Goal: Transaction & Acquisition: Purchase product/service

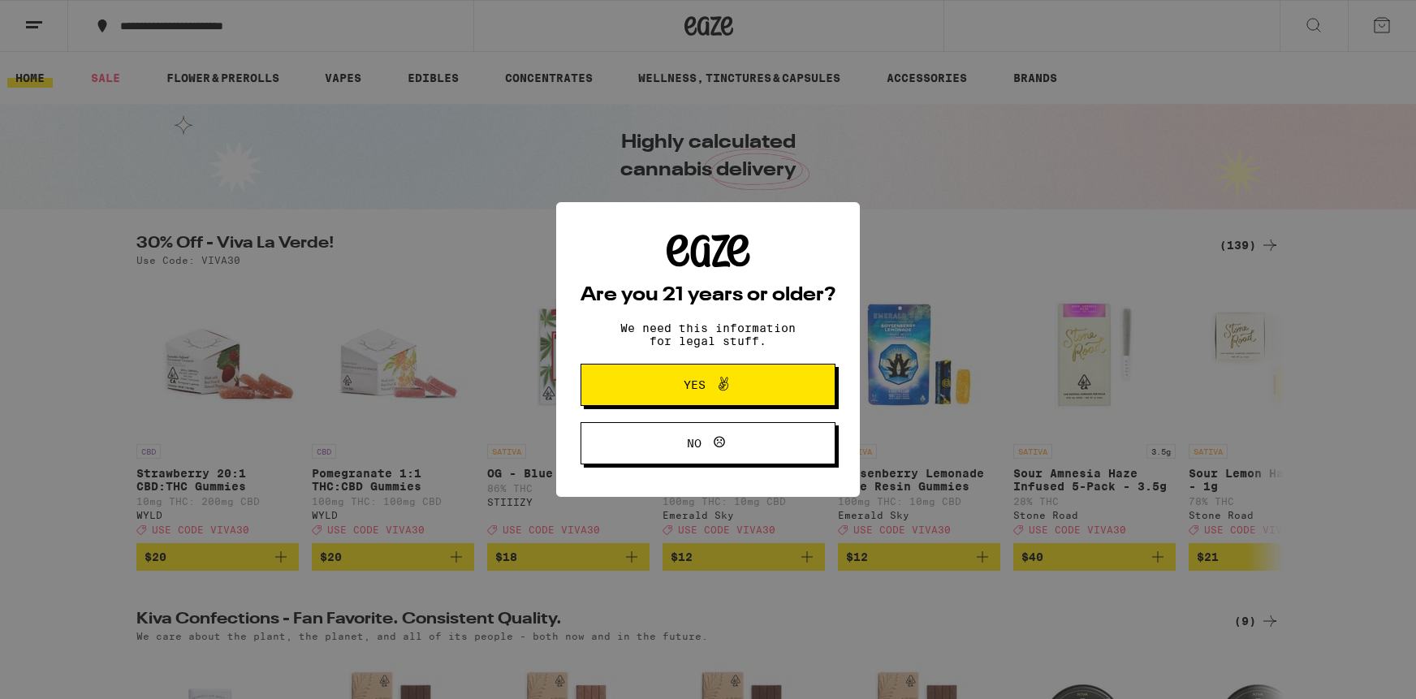
click at [788, 400] on button "Yes" at bounding box center [707, 385] width 255 height 42
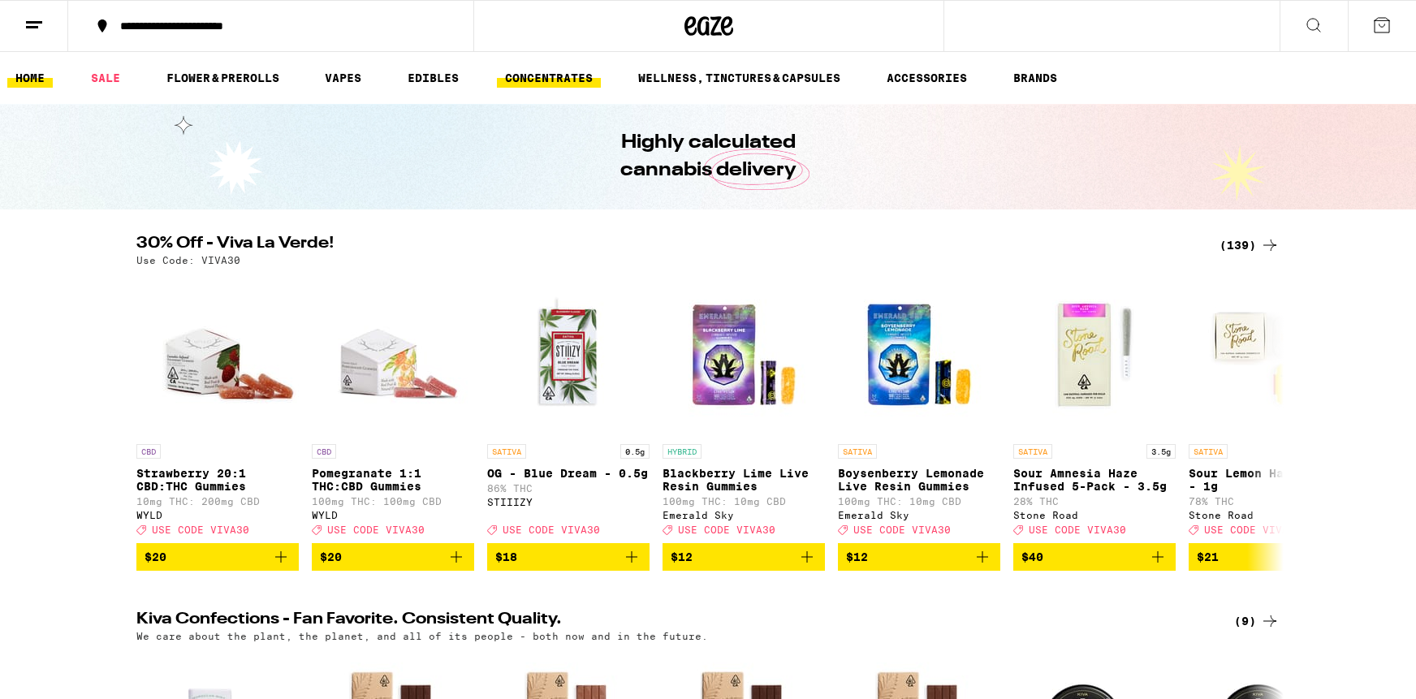
click at [569, 75] on link "CONCENTRATES" at bounding box center [549, 77] width 104 height 19
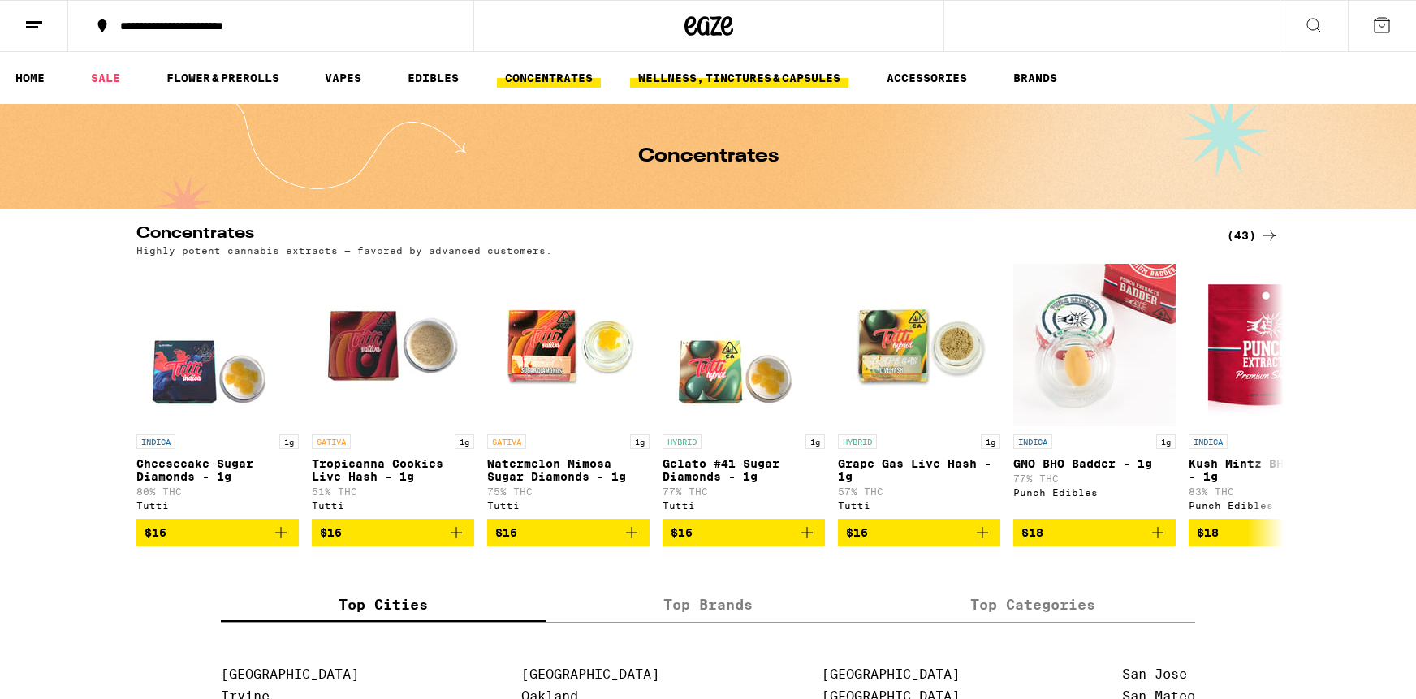
click at [726, 81] on link "WELLNESS, TINCTURES & CAPSULES" at bounding box center [739, 77] width 218 height 19
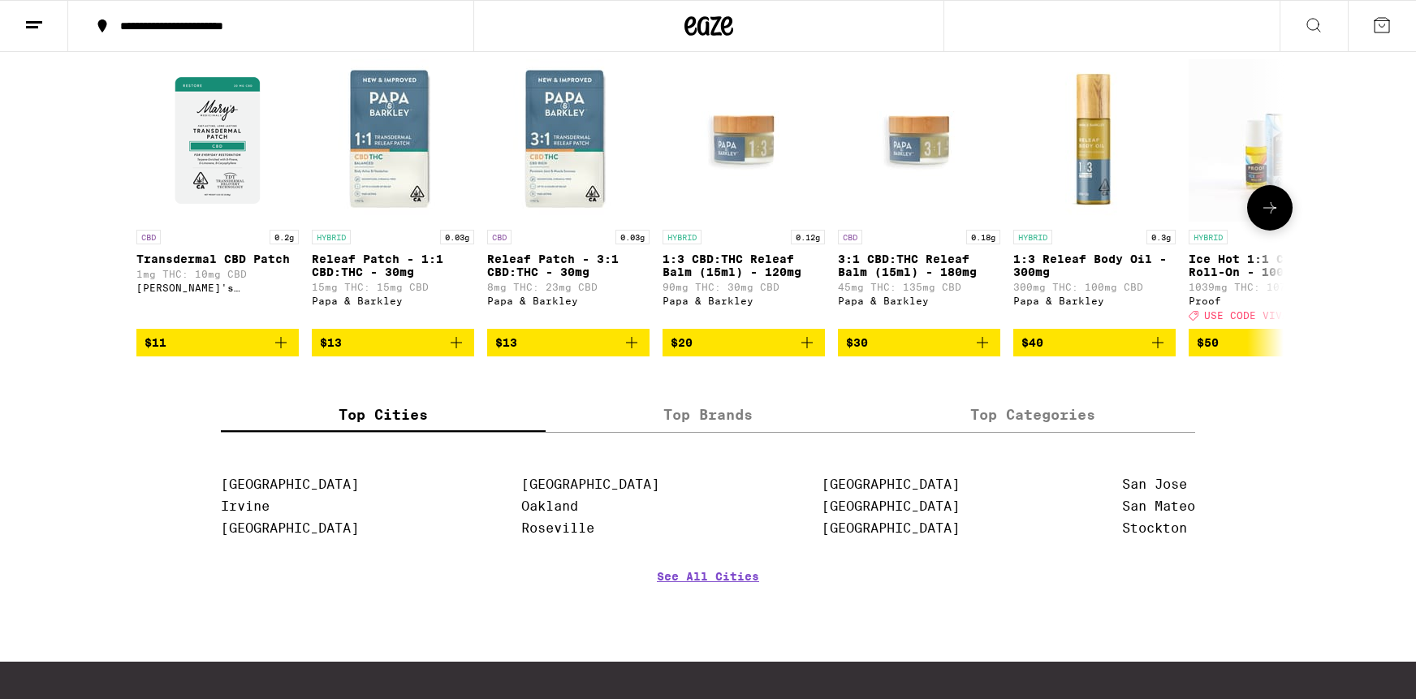
scroll to position [1322, 0]
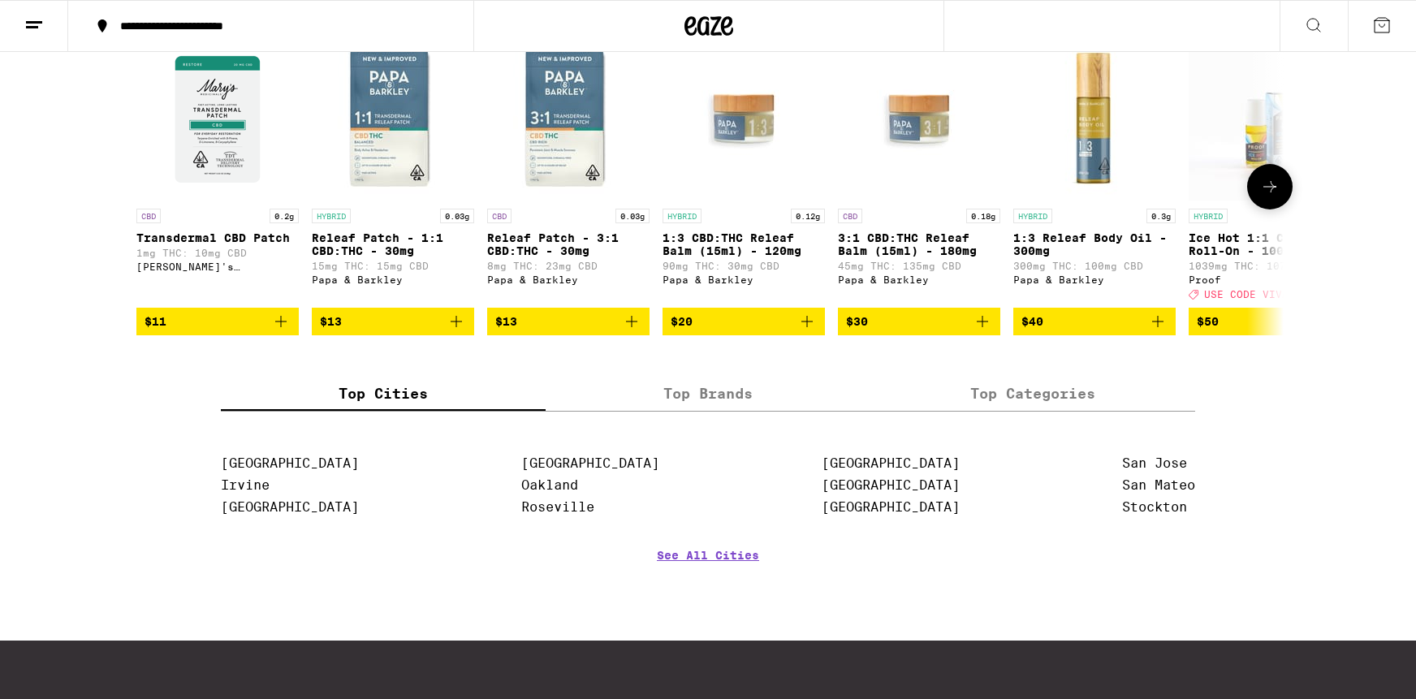
click at [1266, 196] on icon at bounding box center [1269, 186] width 19 height 19
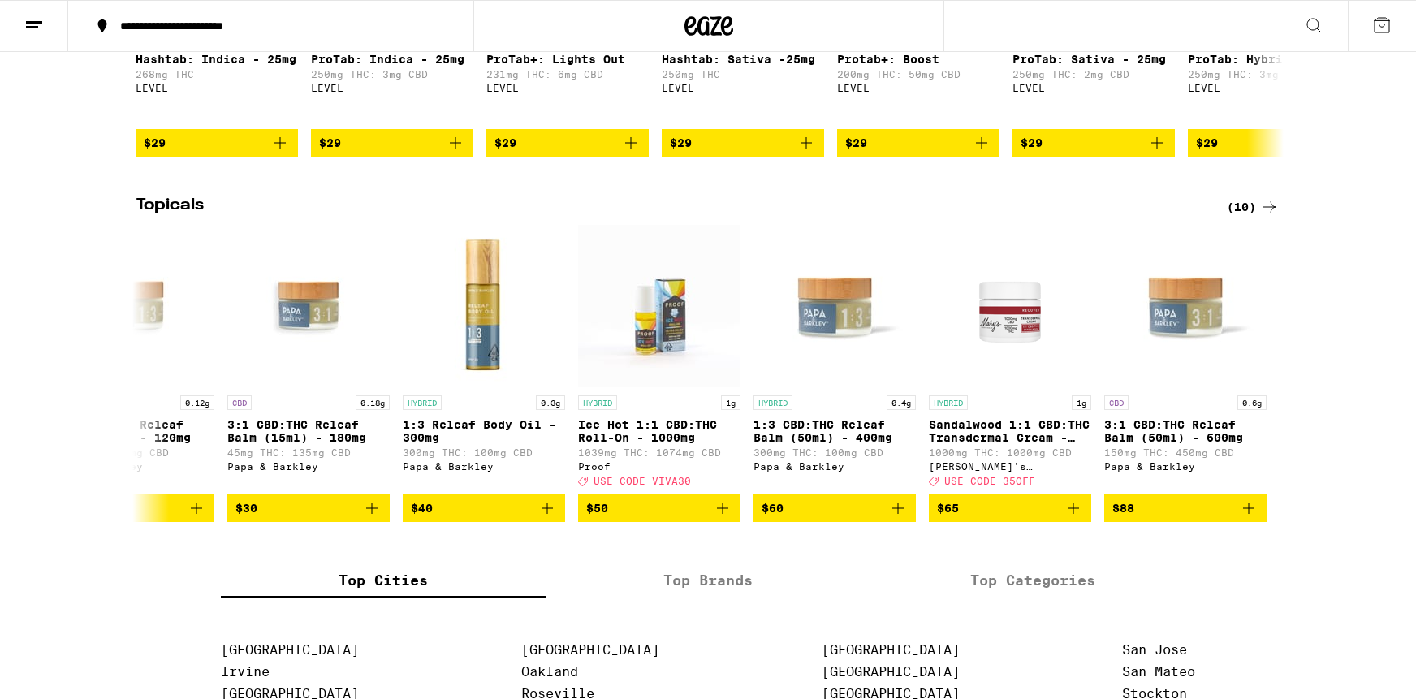
scroll to position [1144, 0]
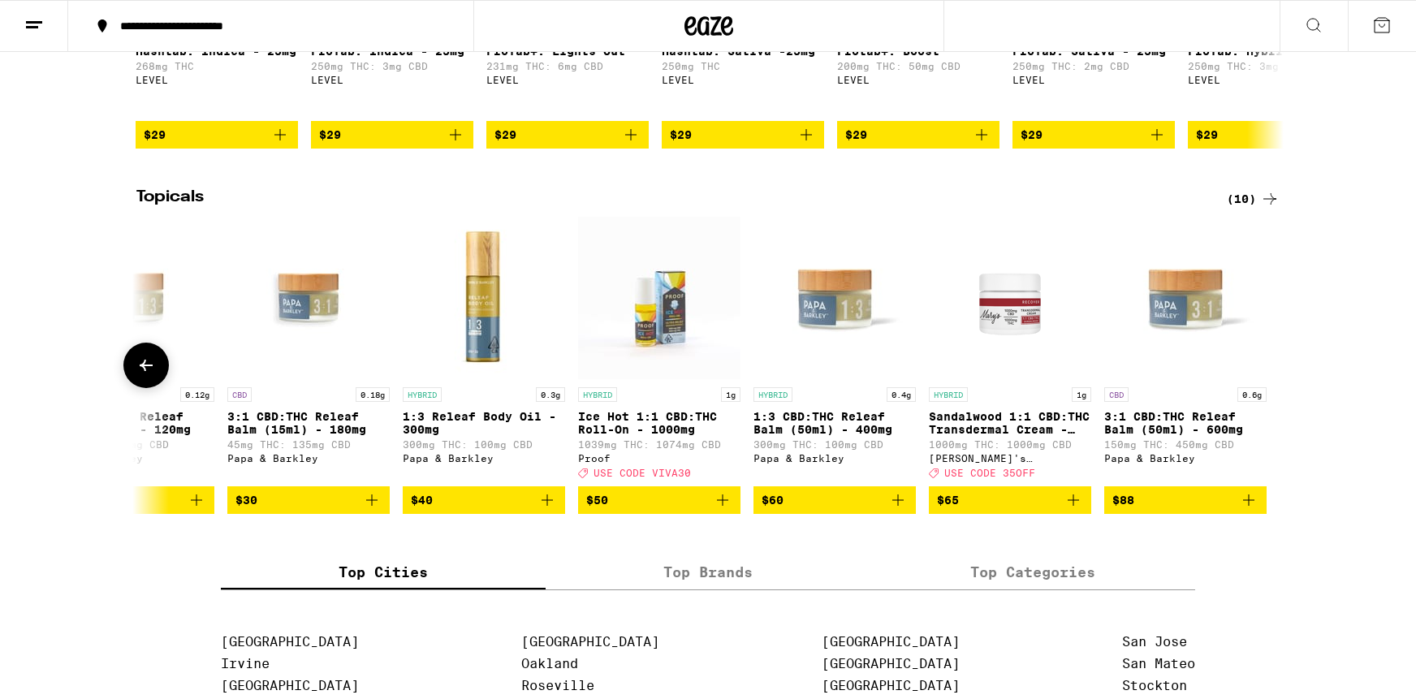
click at [684, 359] on img "Open page for Ice Hot 1:1 CBD:THC Roll-On - 1000mg from Proof" at bounding box center [659, 298] width 162 height 162
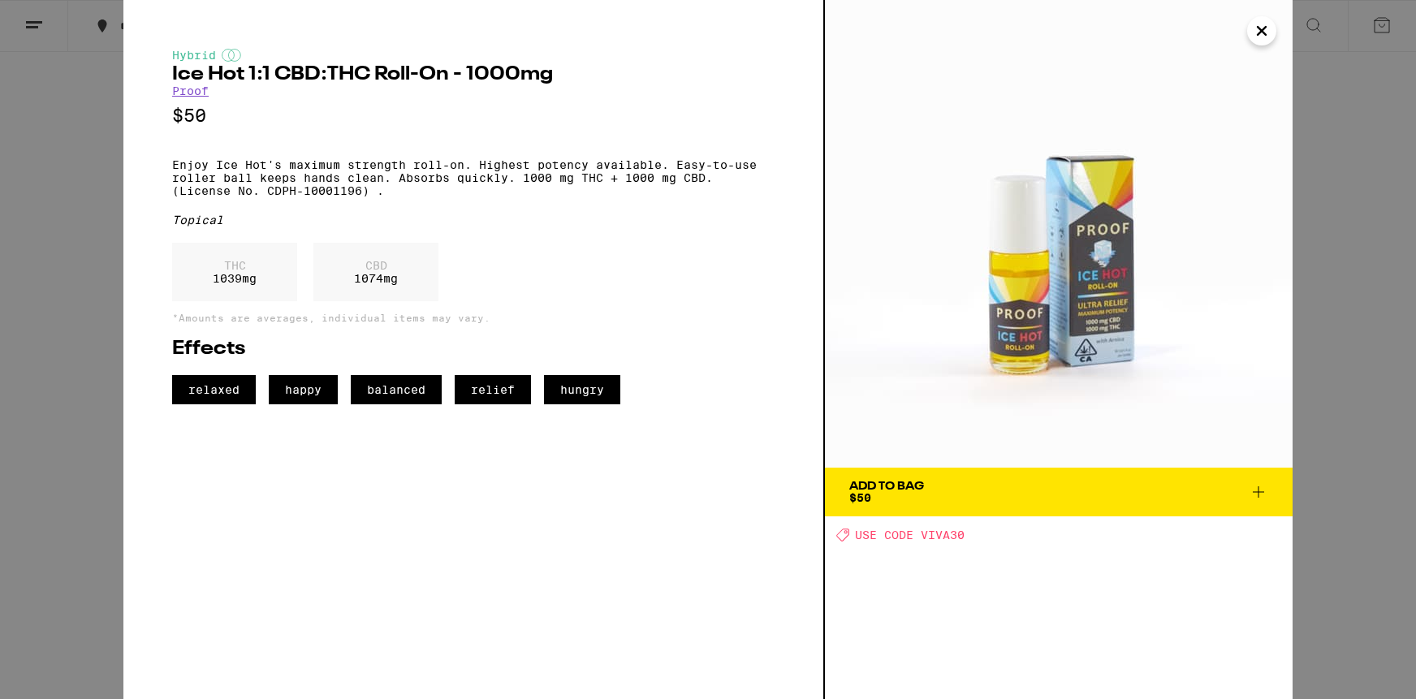
click at [947, 496] on span "Add To Bag $50" at bounding box center [1058, 492] width 419 height 23
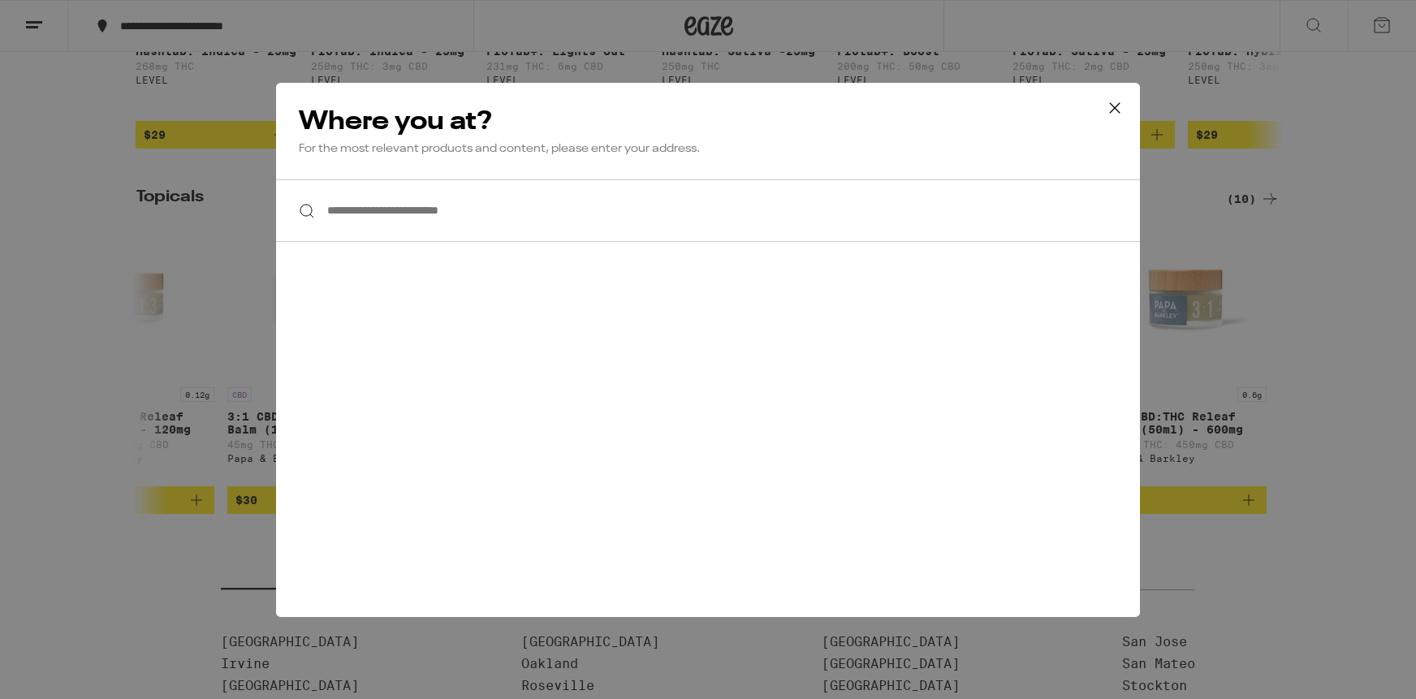
click at [1117, 106] on icon at bounding box center [1114, 108] width 24 height 24
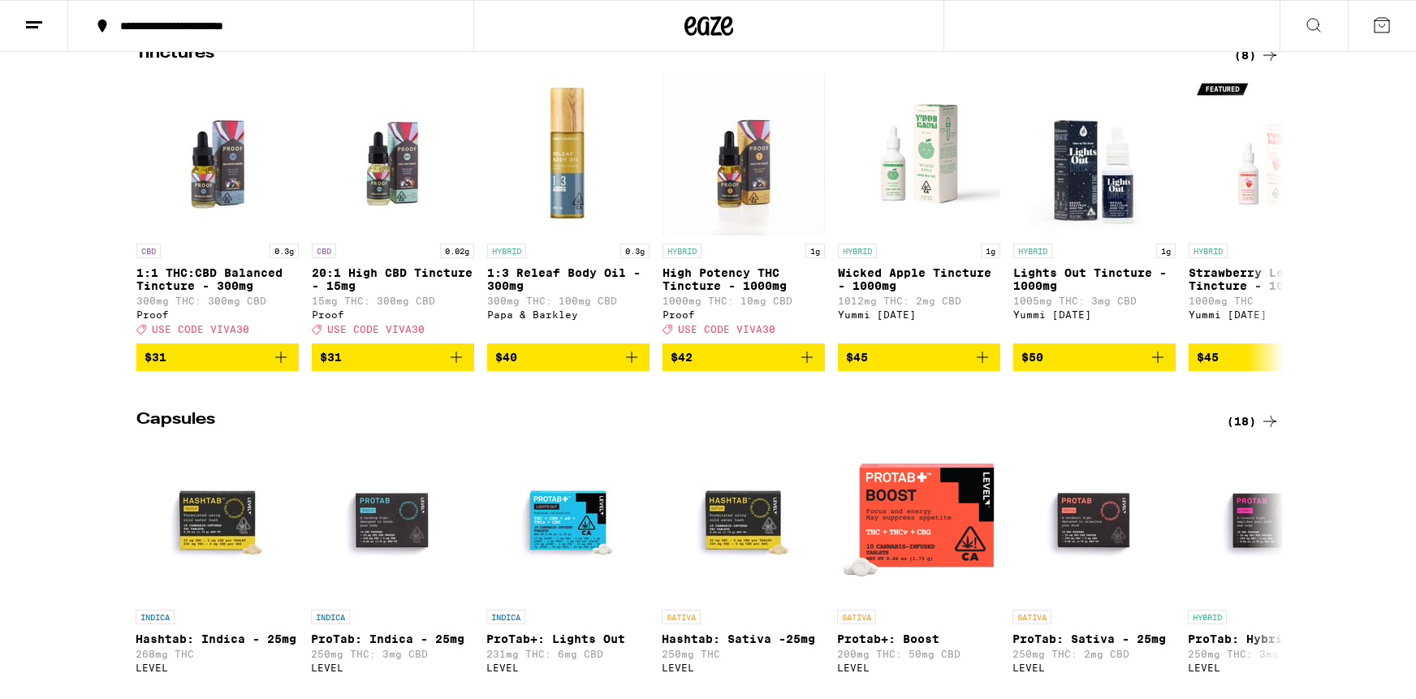
scroll to position [544, 0]
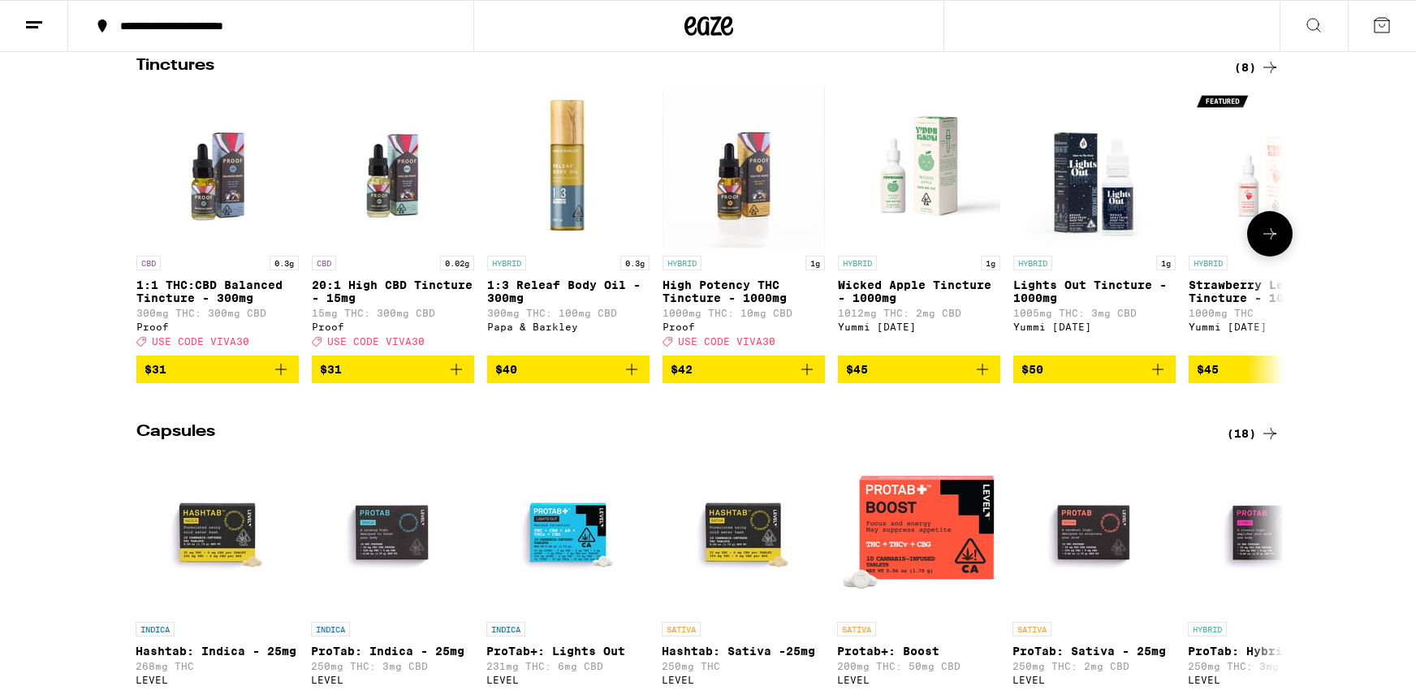
click at [1279, 248] on button at bounding box center [1269, 233] width 45 height 45
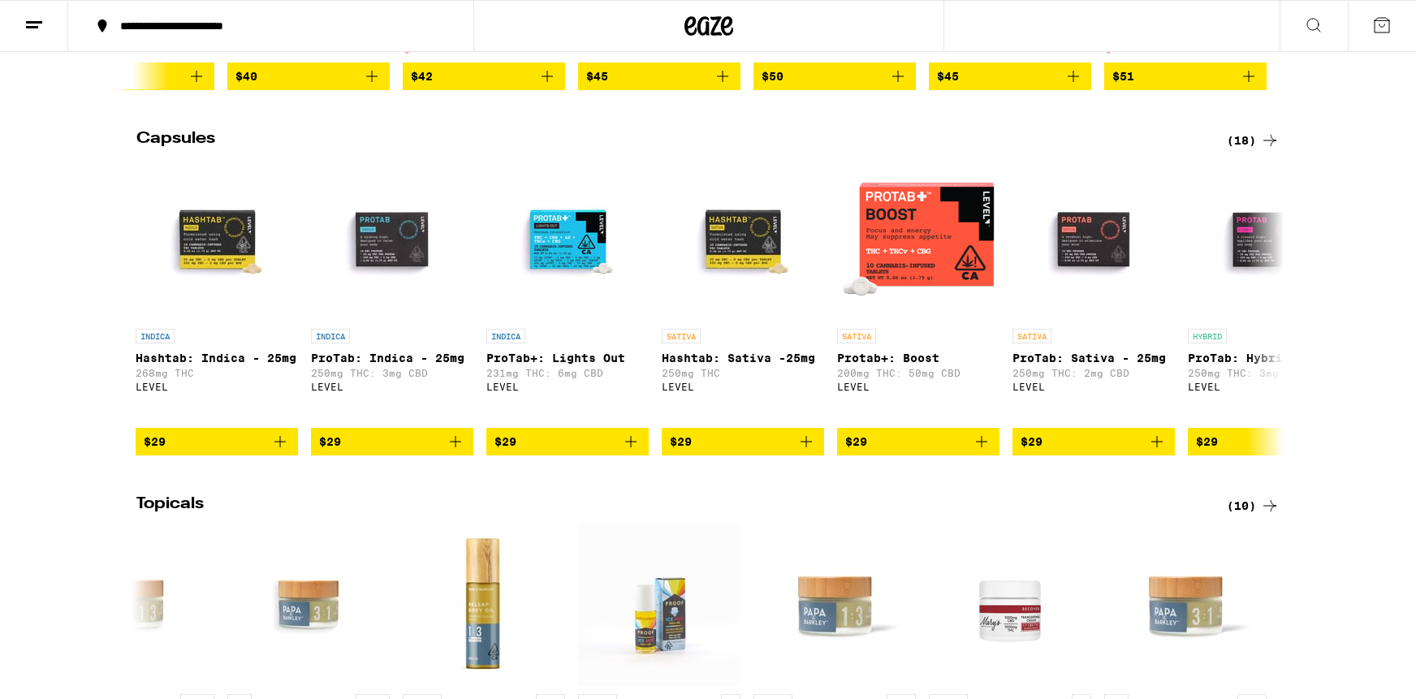
scroll to position [840, 0]
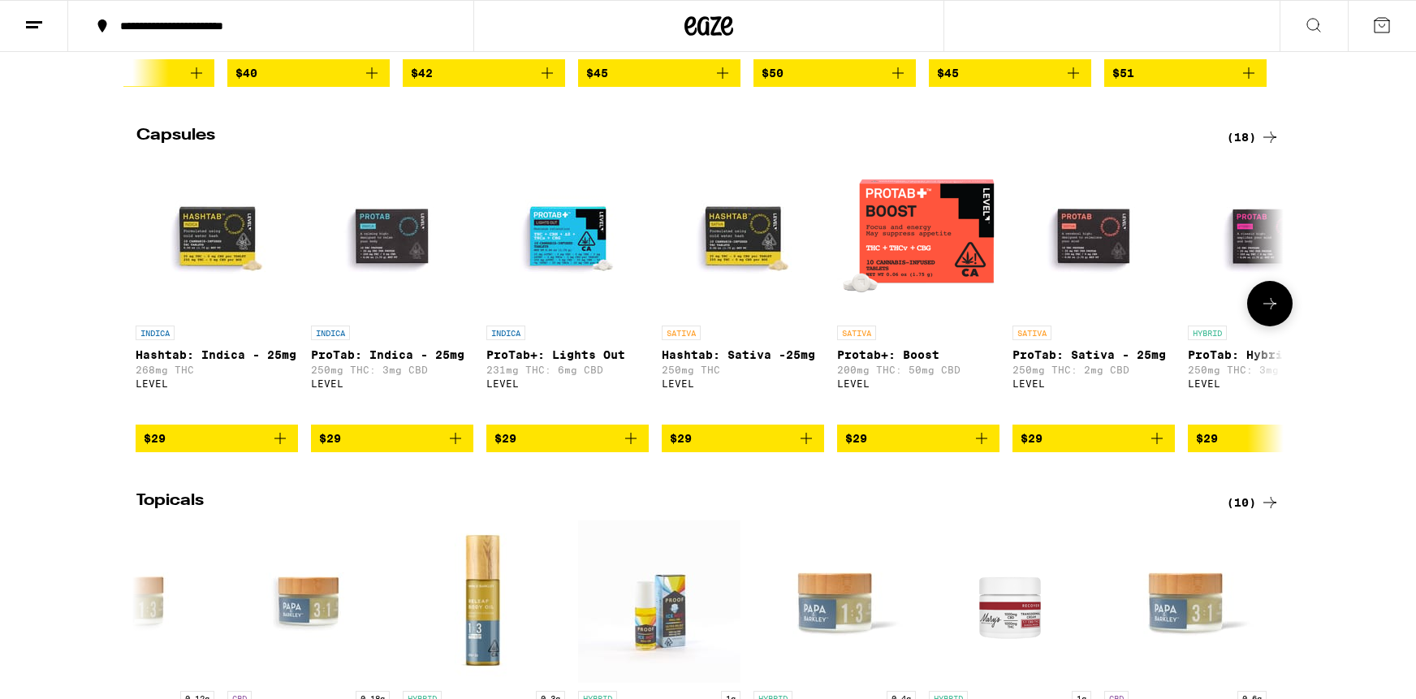
click at [1270, 313] on icon at bounding box center [1269, 303] width 19 height 19
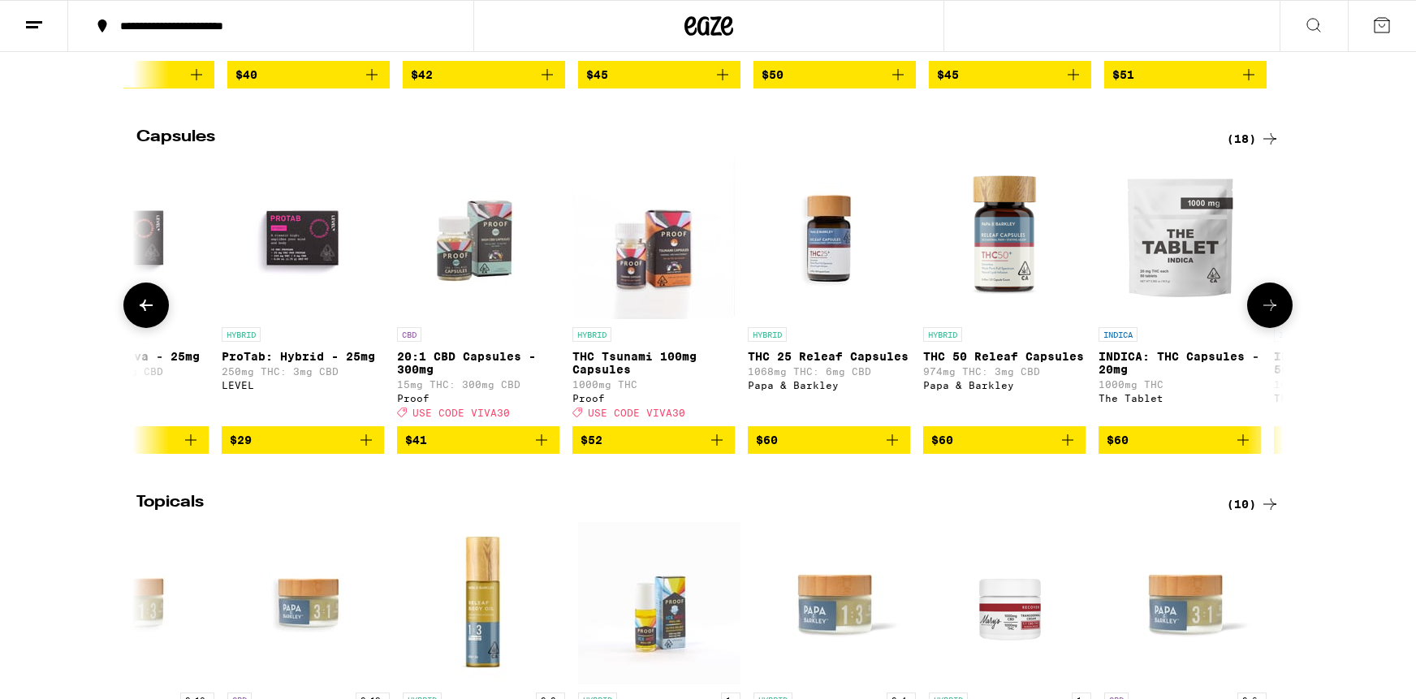
scroll to position [837, 1]
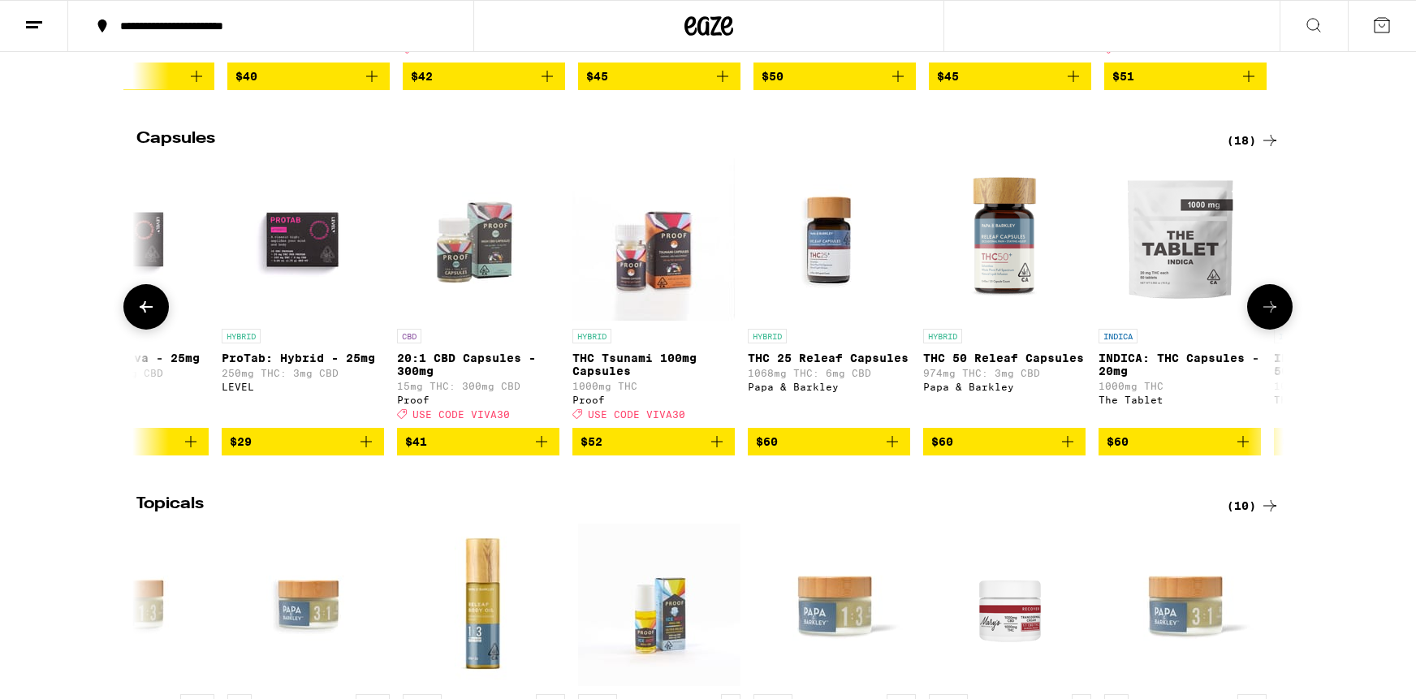
click at [1270, 313] on icon at bounding box center [1269, 306] width 13 height 11
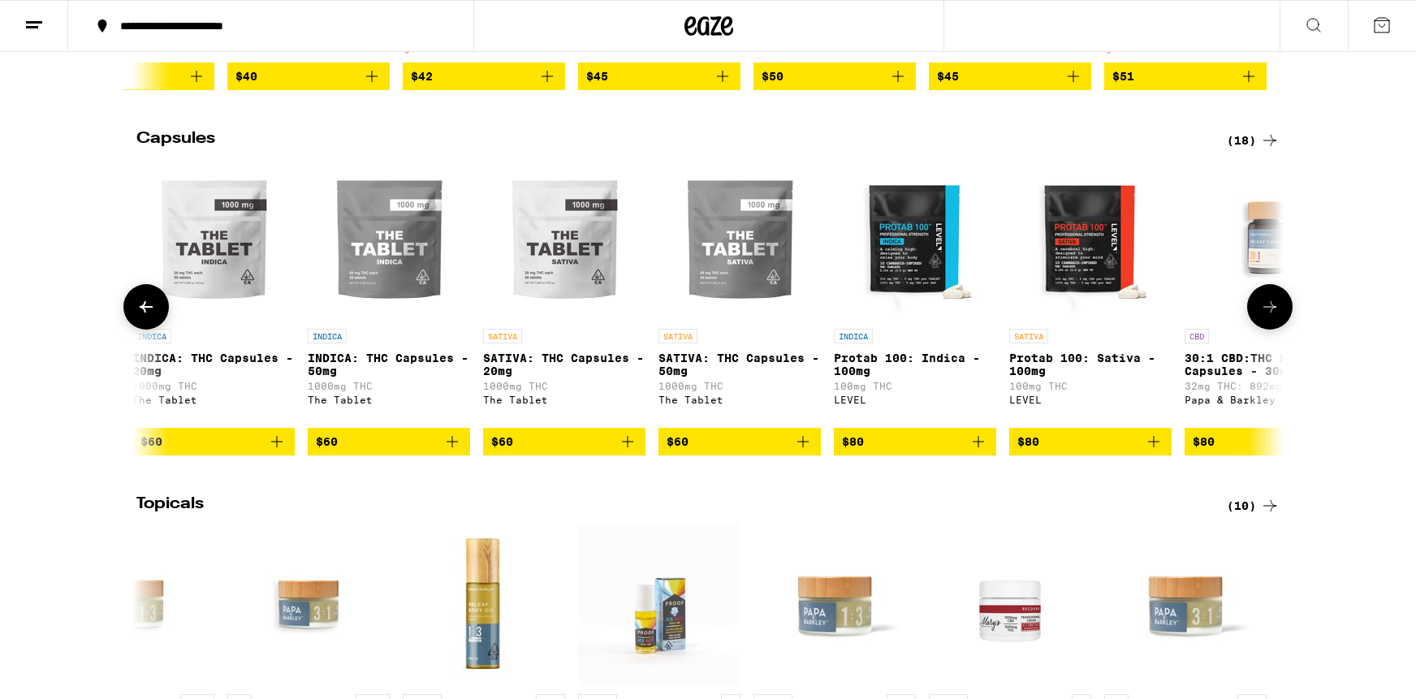
scroll to position [837, 0]
click at [1270, 317] on icon at bounding box center [1269, 306] width 19 height 19
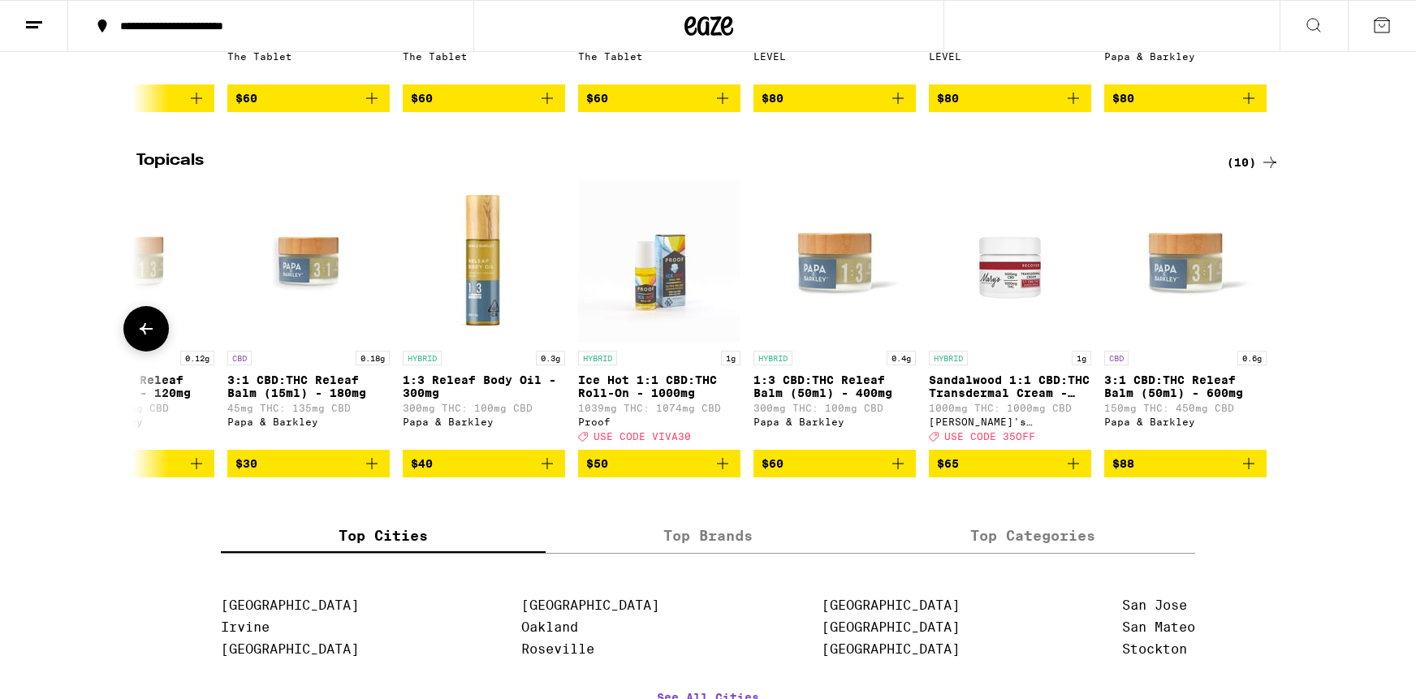
scroll to position [1171, 0]
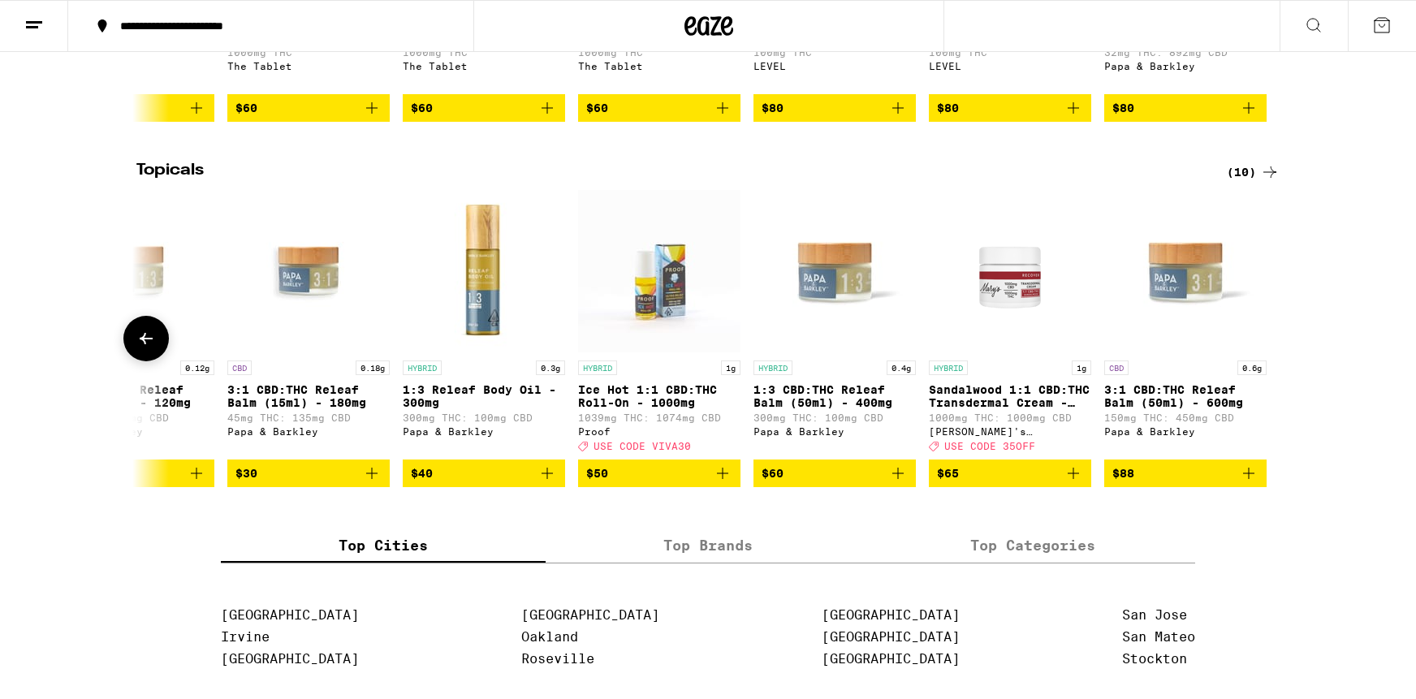
click at [546, 483] on icon "Add to bag" at bounding box center [546, 473] width 19 height 19
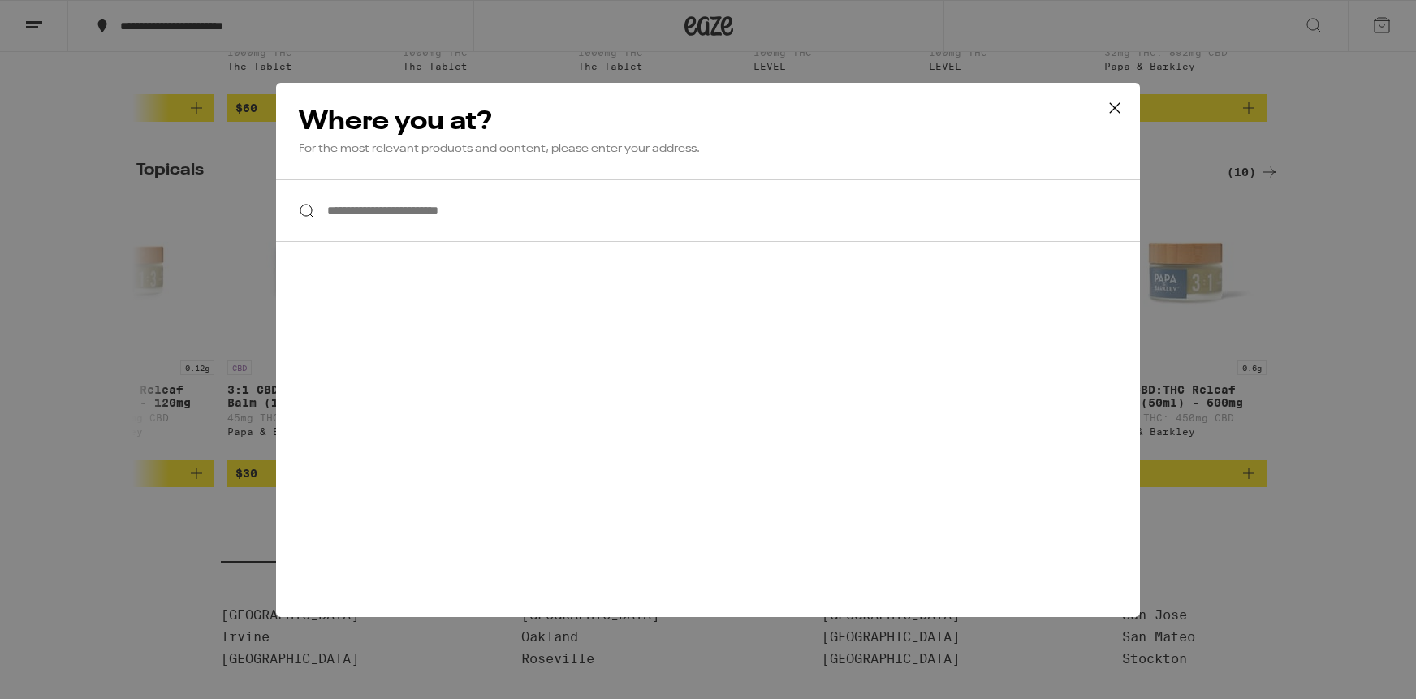
click at [1119, 107] on icon at bounding box center [1114, 108] width 24 height 24
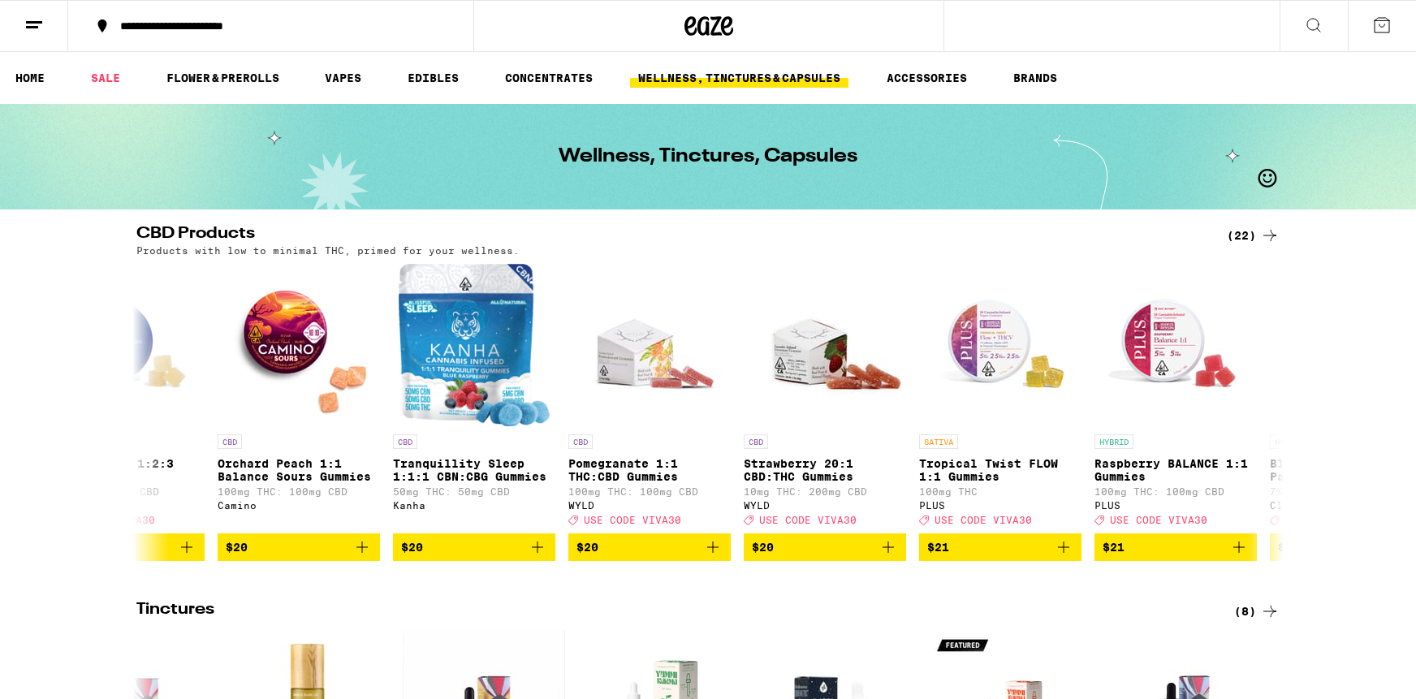
scroll to position [0, 0]
